Goal: Information Seeking & Learning: Compare options

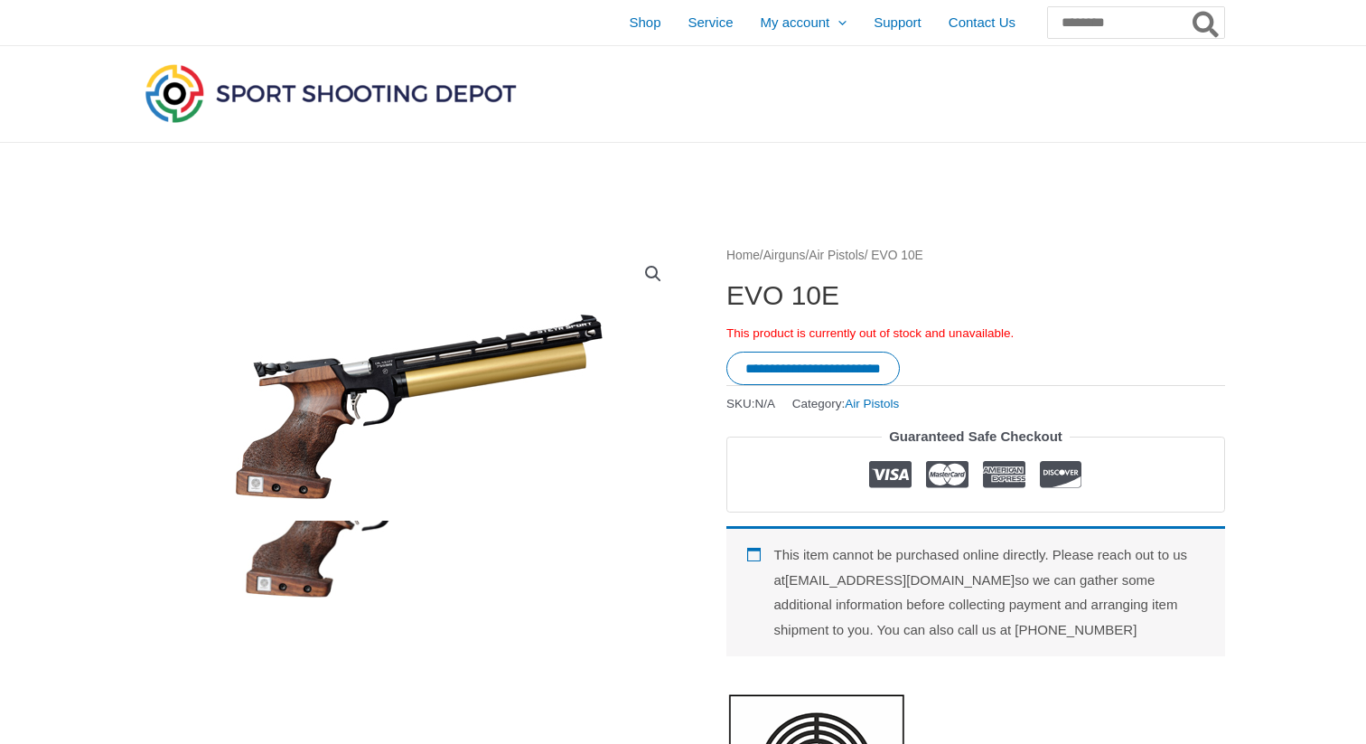
scroll to position [63, 0]
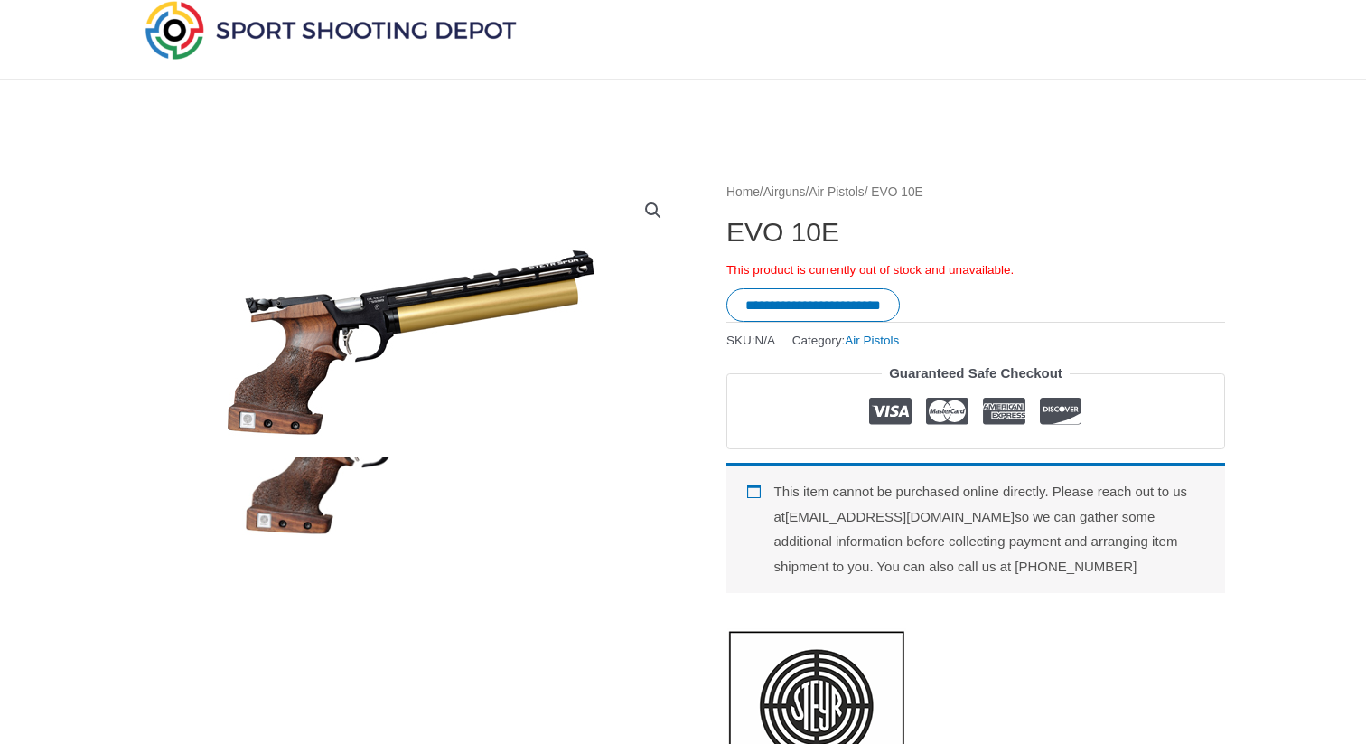
click at [426, 269] on img at bounding box center [410, 344] width 596 height 223
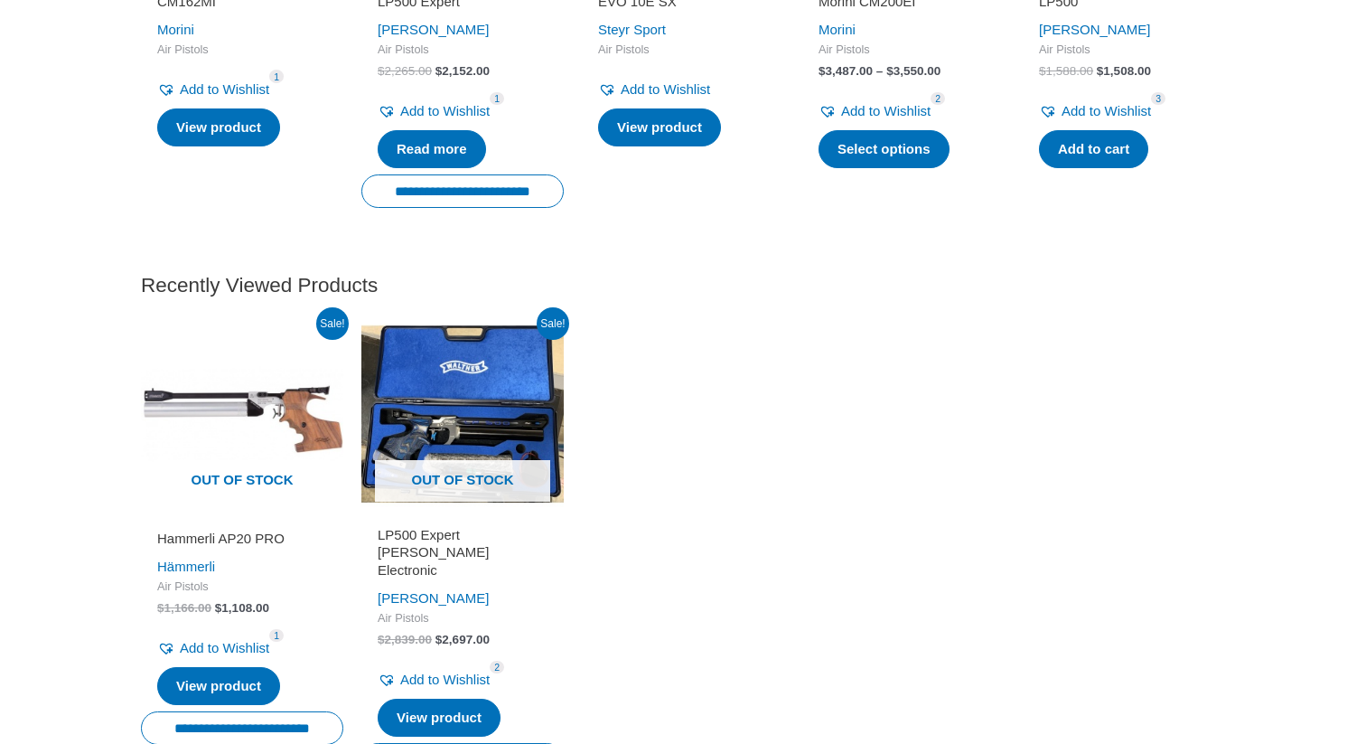
scroll to position [3362, 0]
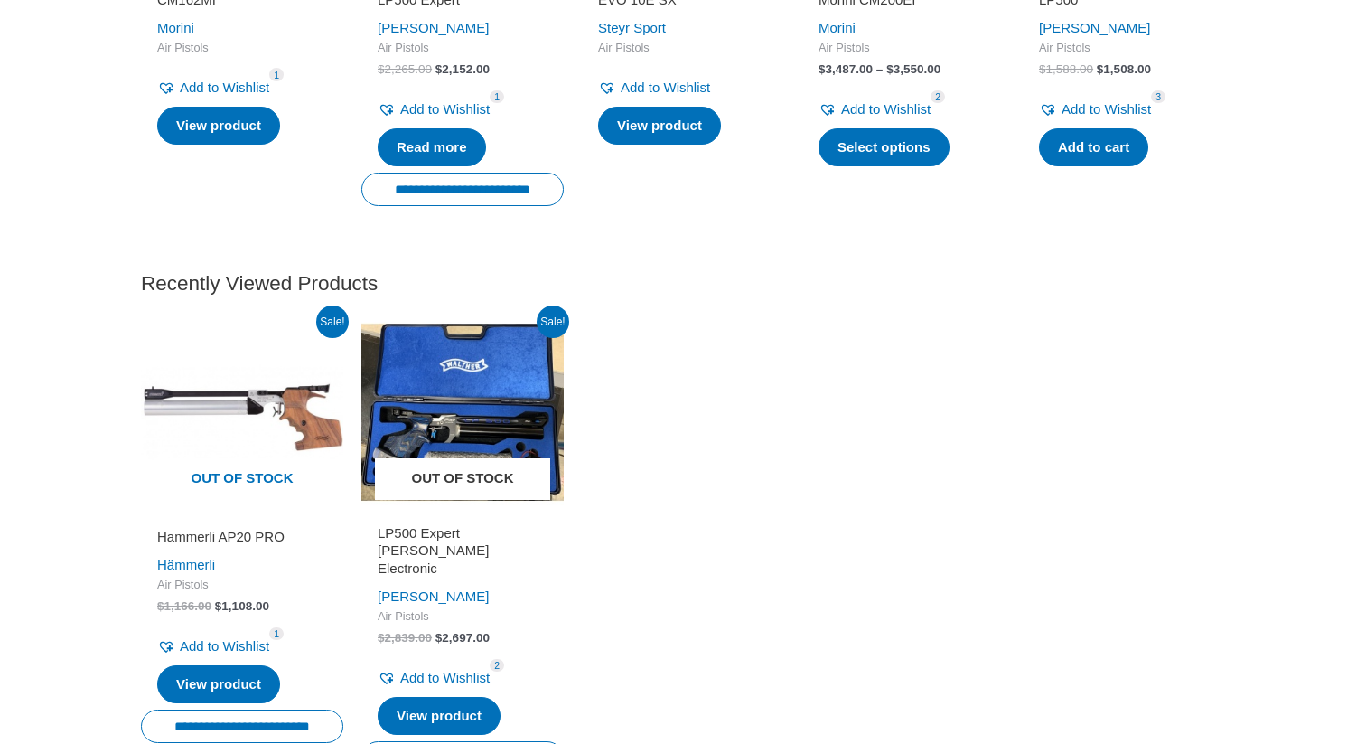
click at [442, 405] on img at bounding box center [462, 412] width 202 height 202
click at [237, 414] on img at bounding box center [242, 412] width 202 height 202
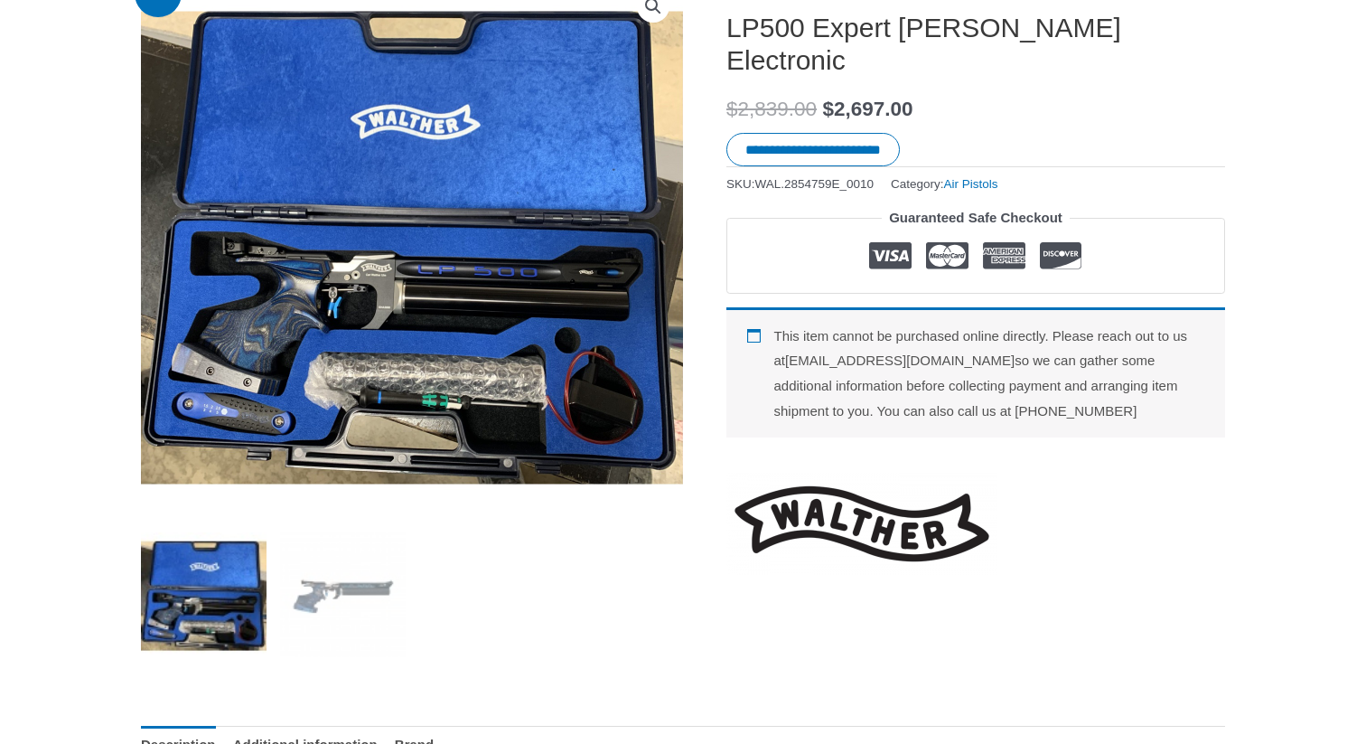
scroll to position [238, 0]
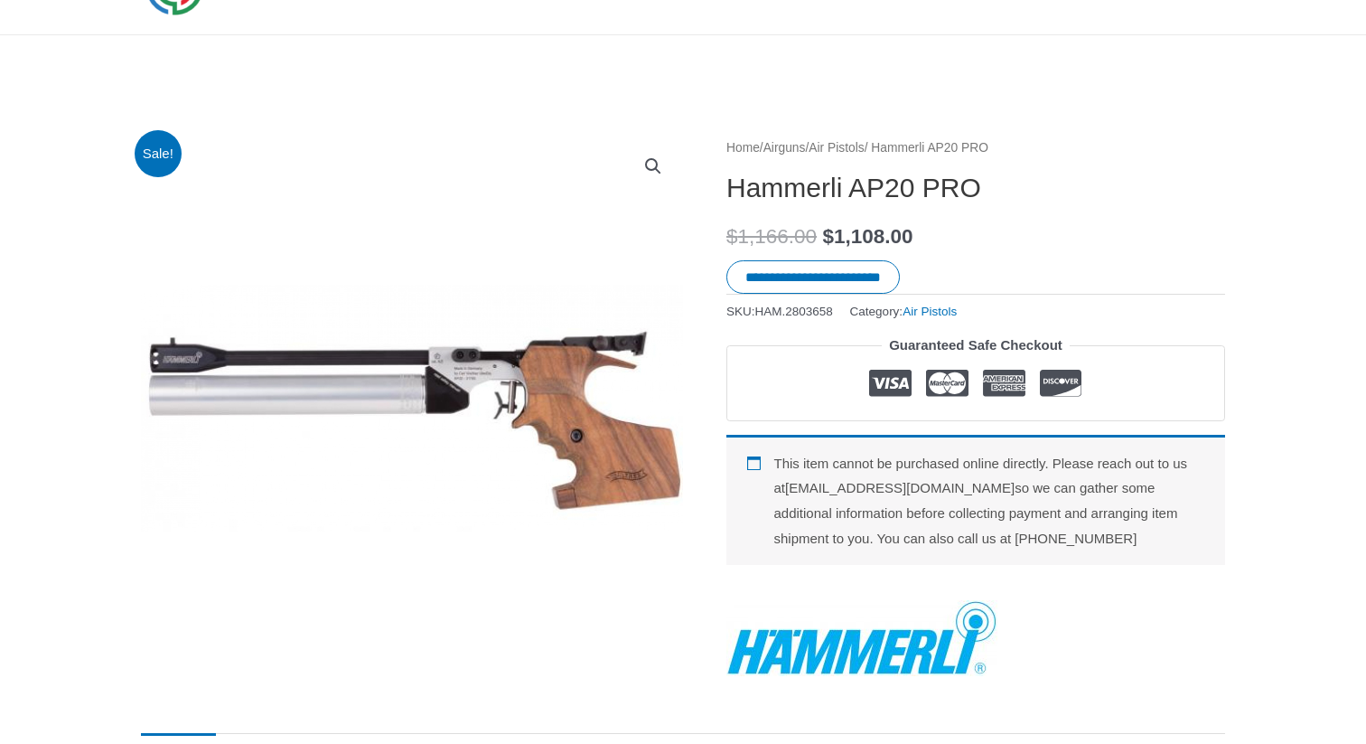
scroll to position [80, 0]
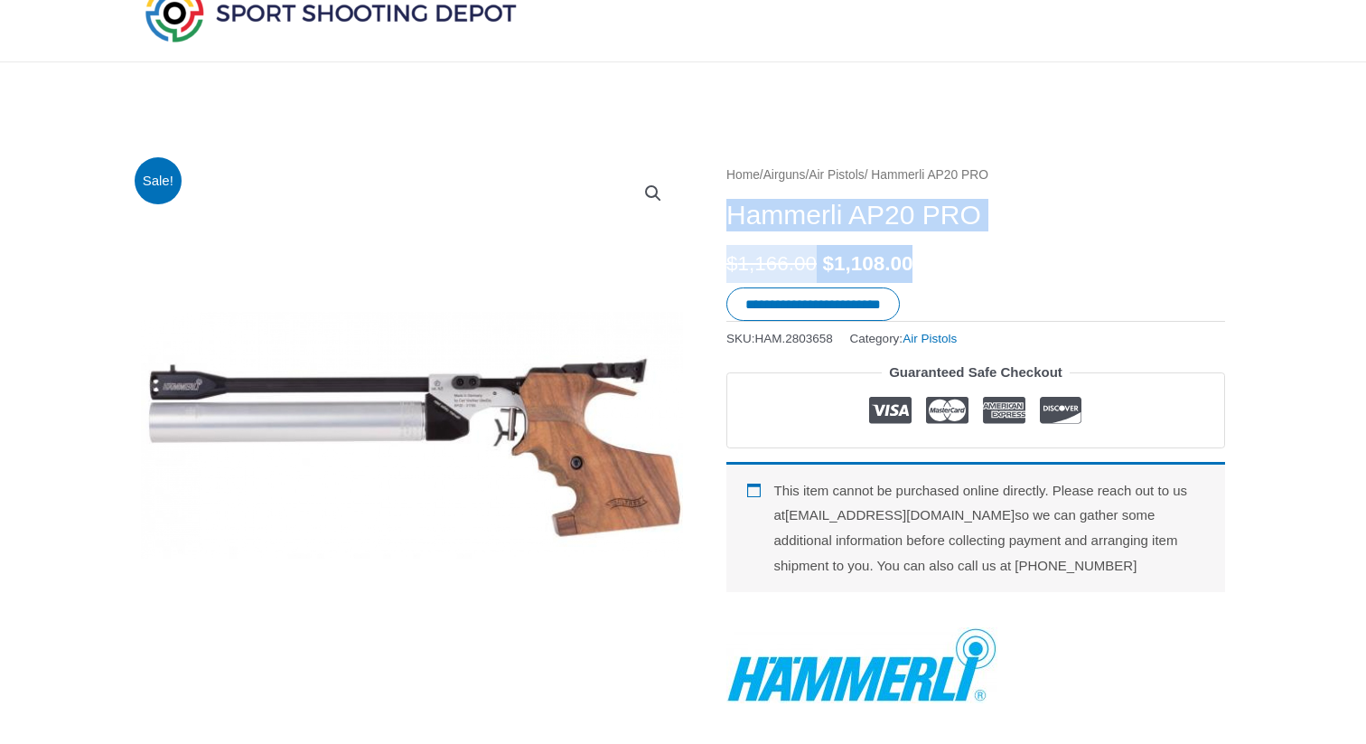
drag, startPoint x: 726, startPoint y: 210, endPoint x: 996, endPoint y: 255, distance: 273.9
click at [996, 255] on div "**********" at bounding box center [975, 433] width 499 height 539
copy div "Hammerli AP20 PRO $ 1,166.00 Original price was: $1,166.00. $ 1,108.00"
